Goal: Transaction & Acquisition: Purchase product/service

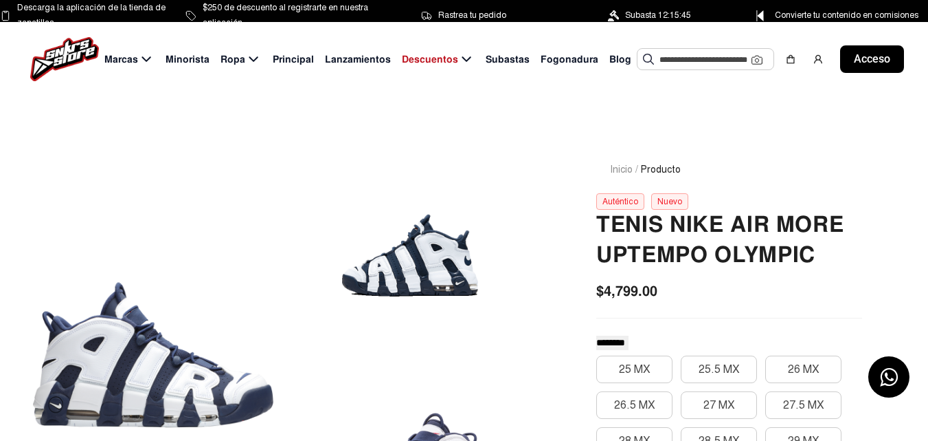
scroll to position [69, 0]
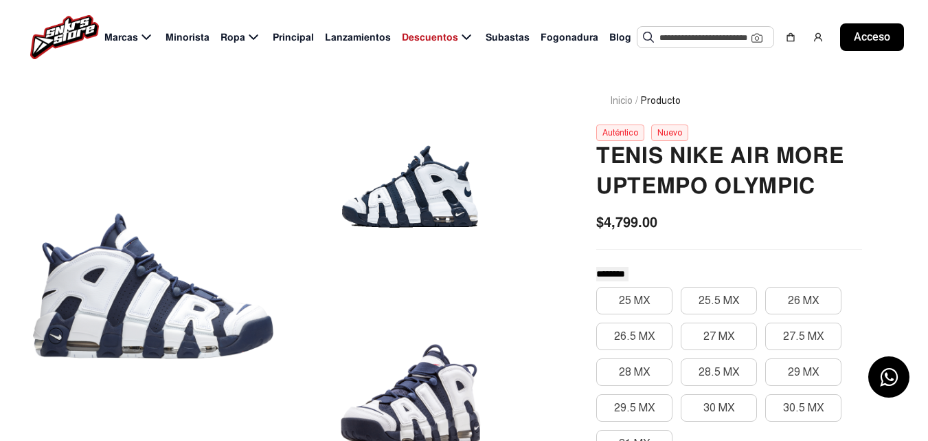
click at [397, 183] on div at bounding box center [410, 168] width 241 height 217
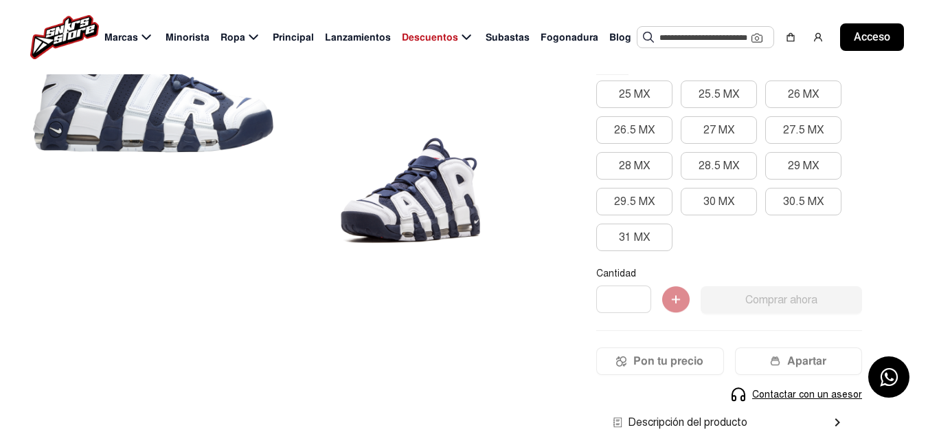
click at [173, 126] on div at bounding box center [153, 79] width 241 height 450
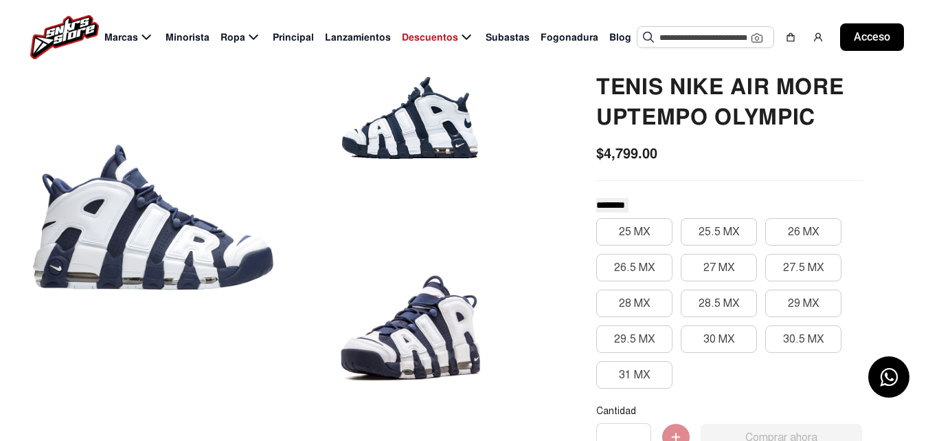
click at [361, 129] on div at bounding box center [410, 100] width 241 height 217
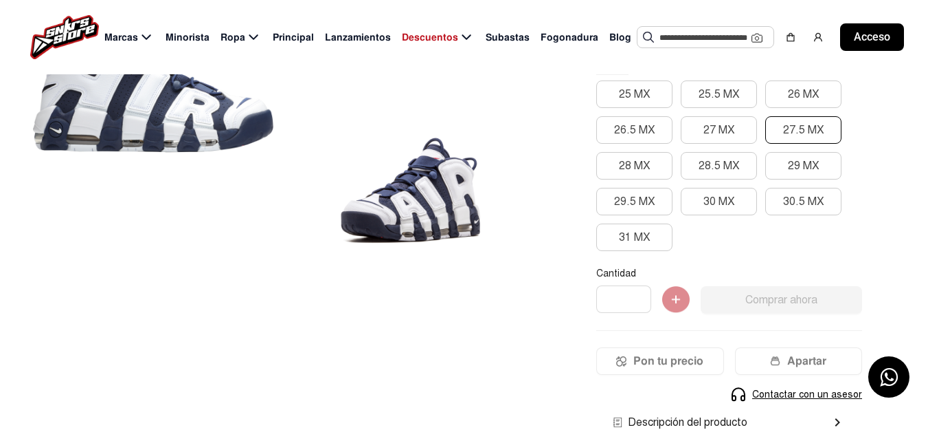
click at [804, 131] on font "27.5 MX" at bounding box center [803, 130] width 41 height 14
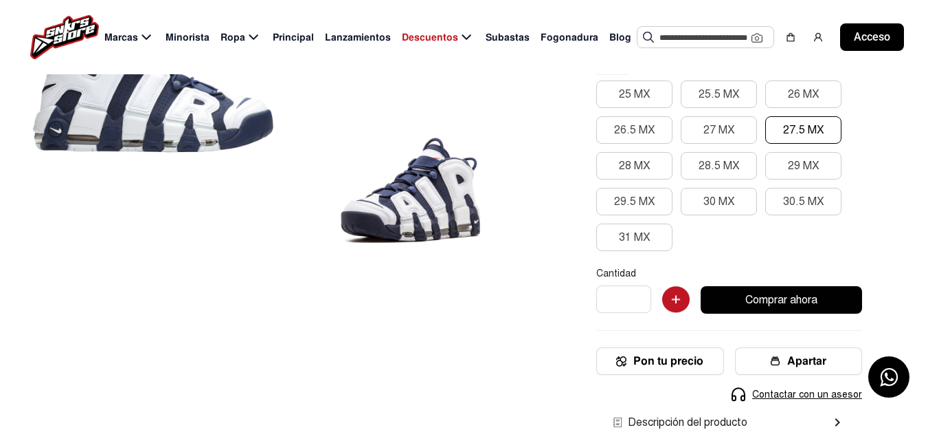
click at [772, 298] on font "Comprar ahora" at bounding box center [782, 300] width 72 height 14
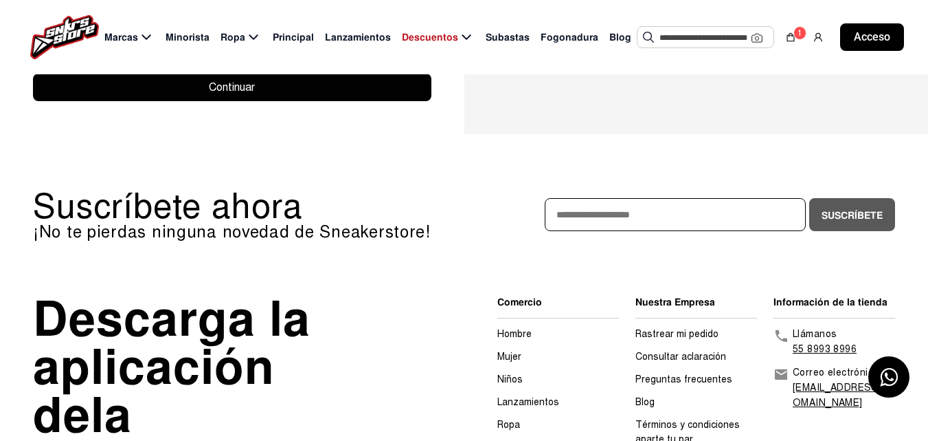
scroll to position [481, 0]
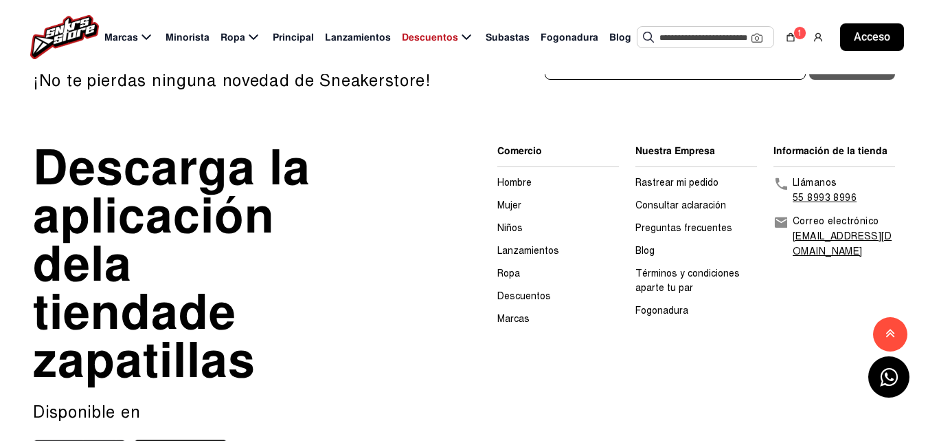
scroll to position [1975, 0]
